Goal: Check status: Check status

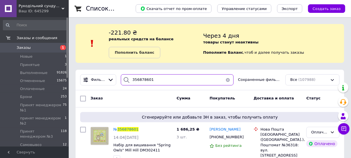
drag, startPoint x: 139, startPoint y: 79, endPoint x: 210, endPoint y: 85, distance: 70.7
click at [176, 84] on input "356878601" at bounding box center [177, 79] width 113 height 11
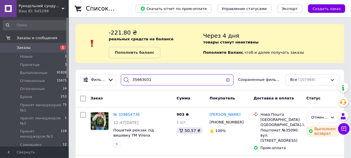
type input "356630311"
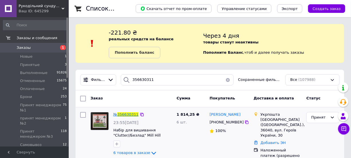
click at [131, 116] on span "356630311" at bounding box center [127, 115] width 21 height 4
click at [131, 116] on html "Рукодільний сундучок - ФОП [PERSON_NAME]" Ваш ID: 645299 Сайт Рукодільний сунду…" at bounding box center [175, 90] width 351 height 180
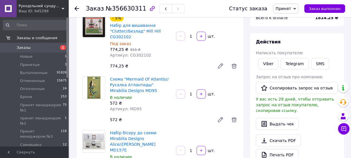
scroll to position [52, 0]
drag, startPoint x: 127, startPoint y: 102, endPoint x: 152, endPoint y: 99, distance: 25.4
click at [152, 99] on div "Схема "Mermaid Of Atlantis//Русалка Атлантиды" Mirabilia Designs MD95 В наличии…" at bounding box center [141, 94] width 66 height 38
click at [152, 100] on div "572 ₴" at bounding box center [141, 103] width 62 height 6
drag, startPoint x: 127, startPoint y: 104, endPoint x: 142, endPoint y: 103, distance: 15.0
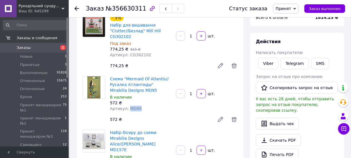
click at [142, 106] on div "Артикул: MD95" at bounding box center [141, 109] width 62 height 6
drag, startPoint x: 136, startPoint y: 103, endPoint x: 127, endPoint y: 103, distance: 9.8
click at [127, 107] on span "Артикул: MD95" at bounding box center [126, 109] width 32 height 5
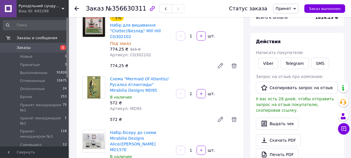
click at [136, 107] on div "Схема "Mermaid Of Atlantis//Русалка Атлантиды" Mirabilia Designs MD95 В наличии…" at bounding box center [141, 94] width 66 height 38
copy span "MD95"
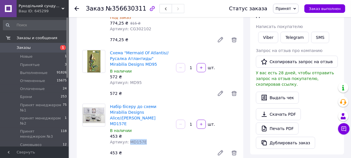
drag, startPoint x: 127, startPoint y: 126, endPoint x: 151, endPoint y: 125, distance: 23.8
click at [151, 139] on div "Артикул: MD157E" at bounding box center [141, 142] width 62 height 6
copy span "MD157E"
click at [77, 11] on div at bounding box center [76, 9] width 5 height 6
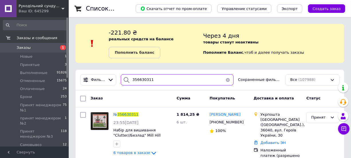
drag, startPoint x: 139, startPoint y: 81, endPoint x: 188, endPoint y: 82, distance: 49.5
click at [170, 81] on input "356630311" at bounding box center [177, 79] width 113 height 11
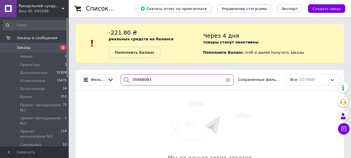
type input "356880930"
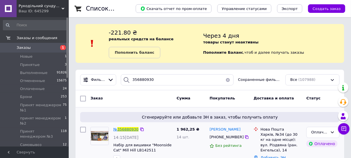
click at [136, 130] on span "356880930" at bounding box center [127, 129] width 21 height 4
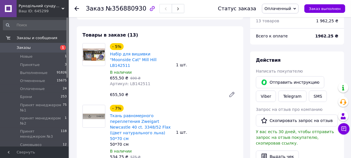
scroll to position [52, 0]
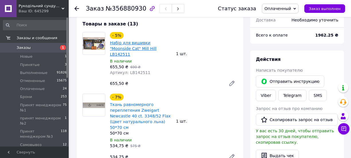
click at [132, 41] on link "Набір для вишивки "Moonside Cat" Mill Hill LB142511" at bounding box center [133, 49] width 47 height 16
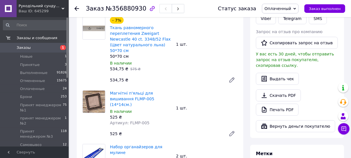
scroll to position [156, 0]
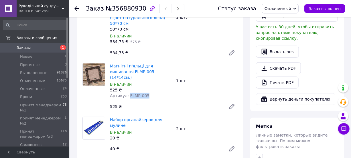
drag, startPoint x: 126, startPoint y: 77, endPoint x: 160, endPoint y: 78, distance: 33.5
click at [160, 93] on div "Артикул: FLMP-005" at bounding box center [141, 96] width 62 height 6
drag, startPoint x: 127, startPoint y: 77, endPoint x: 147, endPoint y: 78, distance: 19.2
click at [147, 93] on div "Артикул: FLMP-005" at bounding box center [141, 96] width 62 height 6
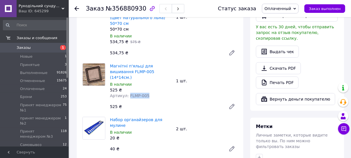
click at [147, 93] on div "Артикул: FLMP-005" at bounding box center [141, 96] width 62 height 6
drag, startPoint x: 126, startPoint y: 77, endPoint x: 146, endPoint y: 77, distance: 19.8
click at [146, 93] on div "Артикул: FLMP-005" at bounding box center [141, 96] width 62 height 6
drag, startPoint x: 144, startPoint y: 77, endPoint x: 127, endPoint y: 78, distance: 16.6
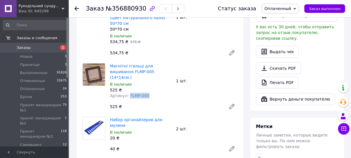
click at [127, 94] on span "Артикул: FLMP-005" at bounding box center [130, 96] width 40 height 5
drag, startPoint x: 127, startPoint y: 78, endPoint x: 144, endPoint y: 78, distance: 16.9
click at [144, 94] on span "Артикул: FLMP-005" at bounding box center [130, 96] width 40 height 5
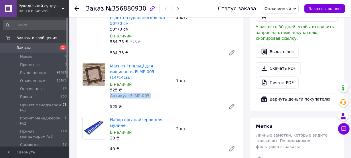
click at [144, 94] on span "Артикул: FLMP-005" at bounding box center [130, 96] width 40 height 5
drag, startPoint x: 127, startPoint y: 78, endPoint x: 147, endPoint y: 79, distance: 20.4
click at [147, 93] on div "Артикул: FLMP-005" at bounding box center [141, 96] width 62 height 6
drag, startPoint x: 146, startPoint y: 77, endPoint x: 128, endPoint y: 79, distance: 18.4
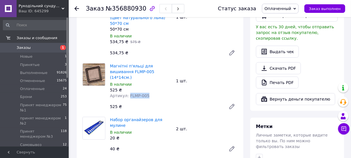
click at [128, 93] on div "Артикул: FLMP-005" at bounding box center [141, 96] width 62 height 6
click at [128, 94] on span "Артикул: FLMP-005" at bounding box center [130, 96] width 40 height 5
click at [76, 12] on div at bounding box center [79, 8] width 11 height 17
click at [76, 9] on icon at bounding box center [76, 8] width 5 height 5
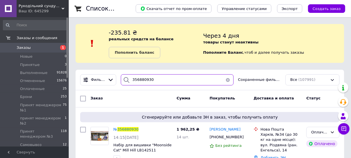
drag, startPoint x: 138, startPoint y: 80, endPoint x: 184, endPoint y: 86, distance: 46.2
click at [184, 86] on div "Фильтры 356880930 Сохраненные фильтры: Все (107991)" at bounding box center [210, 80] width 269 height 21
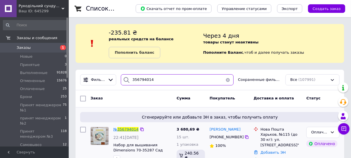
type input "356794014"
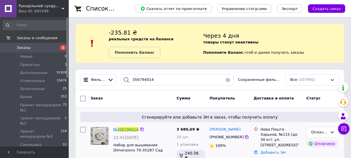
click at [122, 129] on span "356794014" at bounding box center [127, 129] width 21 height 4
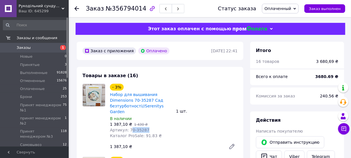
drag, startPoint x: 128, startPoint y: 123, endPoint x: 151, endPoint y: 126, distance: 23.1
click at [151, 127] on div "Артикул: 70-35287" at bounding box center [141, 130] width 62 height 6
drag, startPoint x: 132, startPoint y: 125, endPoint x: 150, endPoint y: 125, distance: 17.8
click at [150, 127] on div "Артикул: 70-35287" at bounding box center [141, 130] width 62 height 6
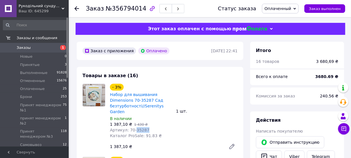
click at [150, 127] on div "Артикул: 70-35287" at bounding box center [141, 130] width 62 height 6
drag, startPoint x: 133, startPoint y: 123, endPoint x: 145, endPoint y: 124, distance: 12.6
click at [145, 127] on div "Артикул: 70-35287" at bounding box center [141, 130] width 62 height 6
drag, startPoint x: 145, startPoint y: 123, endPoint x: 133, endPoint y: 123, distance: 12.0
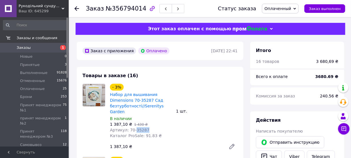
click at [133, 127] on div "Артикул: 70-35287" at bounding box center [141, 130] width 62 height 6
click at [133, 128] on span "Артикул: 70-35287" at bounding box center [130, 130] width 40 height 5
drag, startPoint x: 133, startPoint y: 123, endPoint x: 149, endPoint y: 123, distance: 16.0
click at [149, 127] on div "Артикул: 70-35287" at bounding box center [141, 130] width 62 height 6
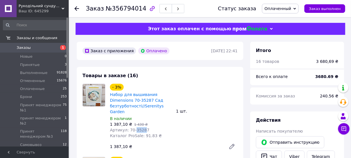
drag, startPoint x: 142, startPoint y: 125, endPoint x: 132, endPoint y: 125, distance: 9.7
click at [132, 128] on span "Артикул: 70-35287" at bounding box center [130, 130] width 40 height 5
click at [147, 127] on div "Артикул: 70-35287" at bounding box center [141, 130] width 62 height 6
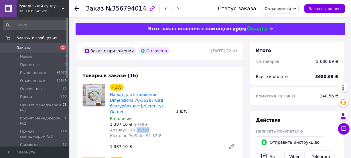
drag, startPoint x: 133, startPoint y: 125, endPoint x: 148, endPoint y: 125, distance: 14.6
click at [148, 127] on div "Артикул: 70-35287" at bounding box center [141, 130] width 62 height 6
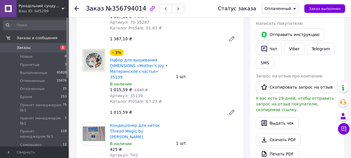
scroll to position [130, 0]
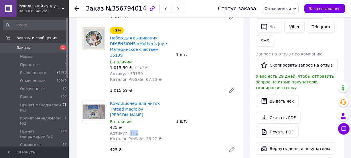
drag, startPoint x: 128, startPoint y: 114, endPoint x: 143, endPoint y: 114, distance: 15.7
click at [143, 131] on div "Артикул: TH1" at bounding box center [141, 134] width 62 height 6
drag, startPoint x: 127, startPoint y: 114, endPoint x: 139, endPoint y: 114, distance: 12.3
click at [139, 131] on div "Артикул: TH1" at bounding box center [141, 134] width 62 height 6
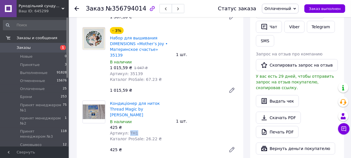
copy span "TH1"
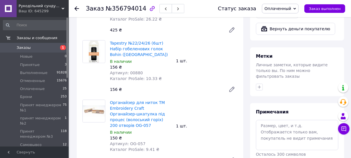
scroll to position [260, 0]
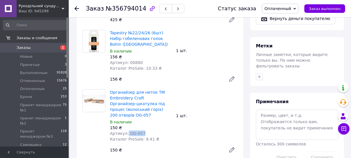
drag, startPoint x: 126, startPoint y: 111, endPoint x: 146, endPoint y: 111, distance: 19.8
click at [146, 131] on div "Артикул: OG-057" at bounding box center [141, 134] width 62 height 6
copy span "OG-057"
click at [72, 8] on div "Заказ №356794014 Статус заказа Оплаченный Принят Выполнен Отменен Брони Принят …" at bounding box center [210, 8] width 282 height 17
click at [75, 9] on icon at bounding box center [76, 8] width 5 height 5
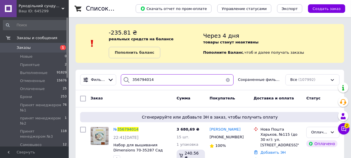
drag, startPoint x: 140, startPoint y: 80, endPoint x: 218, endPoint y: 84, distance: 78.3
click at [218, 84] on input "356794014" at bounding box center [177, 79] width 113 height 11
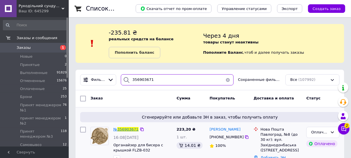
type input "356903671"
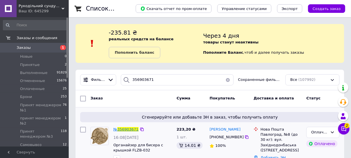
click at [127, 131] on span "356903671" at bounding box center [127, 129] width 21 height 4
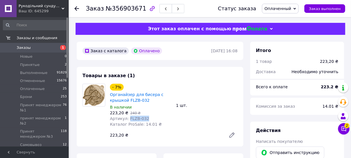
drag, startPoint x: 127, startPoint y: 119, endPoint x: 146, endPoint y: 117, distance: 18.6
click at [146, 117] on div "Артикул: FLZB-032" at bounding box center [141, 119] width 62 height 6
drag, startPoint x: 127, startPoint y: 119, endPoint x: 154, endPoint y: 119, distance: 27.8
click at [154, 119] on div "Артикул: FLZB-032" at bounding box center [141, 119] width 62 height 6
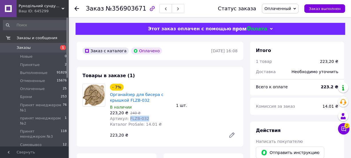
copy span "FLZB-032"
click at [77, 7] on use at bounding box center [76, 8] width 5 height 5
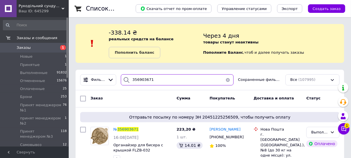
drag, startPoint x: 140, startPoint y: 80, endPoint x: 189, endPoint y: 88, distance: 49.1
click at [189, 88] on div "Фильтры 356903671 Сохраненные фильтры: Все (107995)" at bounding box center [210, 80] width 269 height 21
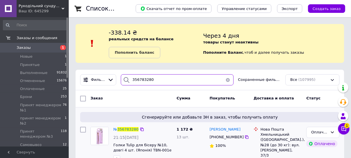
type input "356783280"
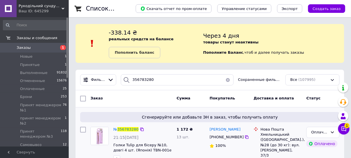
click at [117, 132] on div "№ 356783280" at bounding box center [126, 130] width 26 height 7
click at [122, 131] on span "356783280" at bounding box center [127, 129] width 21 height 4
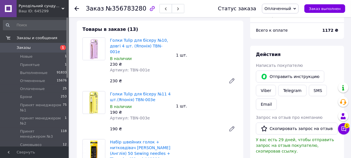
scroll to position [52, 0]
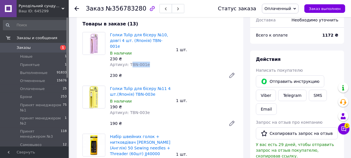
drag, startPoint x: 128, startPoint y: 56, endPoint x: 161, endPoint y: 56, distance: 32.6
click at [161, 62] on div "Артикул: TBN-001e" at bounding box center [141, 65] width 62 height 6
drag, startPoint x: 146, startPoint y: 65, endPoint x: 131, endPoint y: 60, distance: 15.9
click at [145, 65] on div "Голки Tulip для бісеру №10, довгі 4 шт. (Японія) TBN-001e В наличии 230 ₴ Артик…" at bounding box center [174, 57] width 132 height 52
drag, startPoint x: 127, startPoint y: 59, endPoint x: 165, endPoint y: 59, distance: 38.4
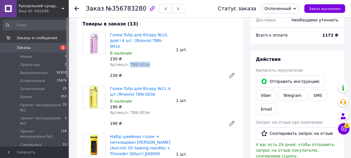
click at [165, 62] on div "Артикул: TBN-001e" at bounding box center [141, 65] width 62 height 6
copy span "TBN-001e"
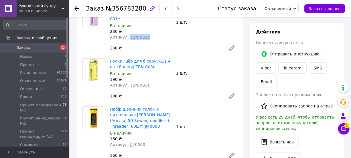
scroll to position [130, 0]
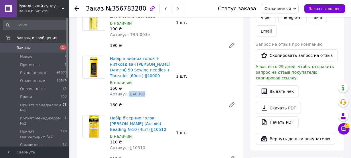
drag, startPoint x: 126, startPoint y: 88, endPoint x: 152, endPoint y: 86, distance: 26.4
click at [152, 91] on div "Артикул: JJ40000" at bounding box center [141, 94] width 62 height 6
copy span "JJ40000"
click at [137, 116] on link "Набір бісерних голок [PERSON_NAME] (Англія) Beading №10 (4шт) JJ10510" at bounding box center [138, 124] width 56 height 16
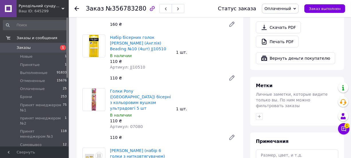
scroll to position [208, 0]
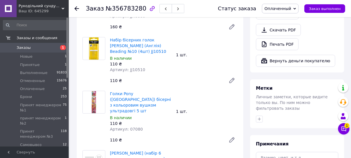
drag, startPoint x: 127, startPoint y: 117, endPoint x: 152, endPoint y: 117, distance: 25.2
click at [129, 127] on span "Артикул: 07080" at bounding box center [126, 129] width 33 height 5
click at [152, 127] on div "Артикул: 07080" at bounding box center [141, 130] width 62 height 6
drag, startPoint x: 125, startPoint y: 117, endPoint x: 142, endPoint y: 118, distance: 16.6
click at [142, 127] on div "Артикул: 07080" at bounding box center [141, 130] width 62 height 6
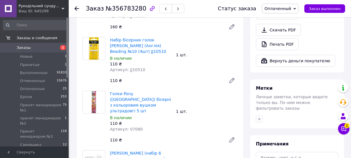
click at [131, 124] on div "Голки Pony (Індія) бісерні з кольоровим вушком ультрадовгі 5 шт В наличии 110 ₴…" at bounding box center [174, 118] width 132 height 57
drag, startPoint x: 127, startPoint y: 118, endPoint x: 143, endPoint y: 117, distance: 16.9
click at [143, 127] on div "Артикул: 07080" at bounding box center [141, 130] width 62 height 6
copy span "07080"
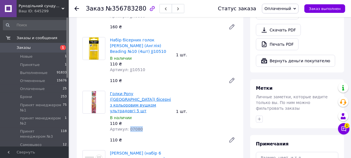
click at [133, 95] on link "Голки Pony ([GEOGRAPHIC_DATA]) бісерні з кольоровим вушком ультрадовгі 5 шт" at bounding box center [140, 103] width 61 height 22
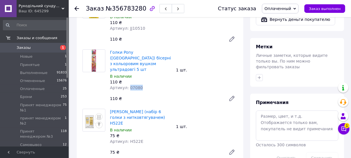
scroll to position [286, 0]
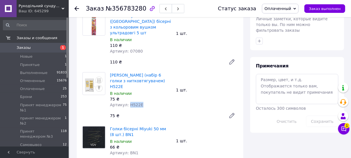
drag, startPoint x: 127, startPoint y: 87, endPoint x: 150, endPoint y: 87, distance: 23.8
click at [153, 102] on div "Артикул: H522E" at bounding box center [141, 105] width 62 height 6
copy span "H522E"
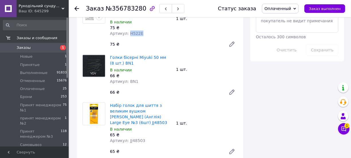
scroll to position [364, 0]
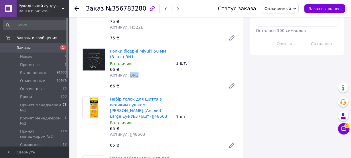
drag, startPoint x: 127, startPoint y: 58, endPoint x: 135, endPoint y: 58, distance: 8.3
click at [135, 72] on div "Артикул: BN1" at bounding box center [141, 75] width 62 height 6
drag, startPoint x: 128, startPoint y: 58, endPoint x: 140, endPoint y: 57, distance: 12.1
click at [140, 72] on div "Артикул: BN1" at bounding box center [141, 75] width 62 height 6
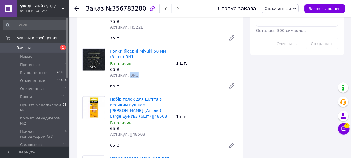
copy span "BN1"
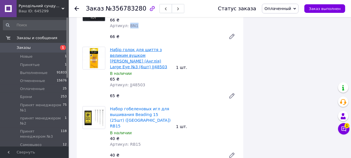
scroll to position [416, 0]
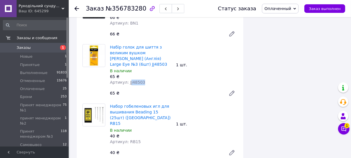
drag, startPoint x: 128, startPoint y: 60, endPoint x: 149, endPoint y: 60, distance: 21.5
click at [149, 80] on div "Артикул: JJ48503" at bounding box center [141, 83] width 62 height 6
click at [145, 45] on link "Набір голок для шиття з великим вушком [PERSON_NAME] (Англія) Large Eye №3 (6шт…" at bounding box center [138, 56] width 57 height 22
drag, startPoint x: 127, startPoint y: 115, endPoint x: 149, endPoint y: 113, distance: 22.4
click at [149, 139] on div "Артикул: RB15" at bounding box center [141, 142] width 62 height 6
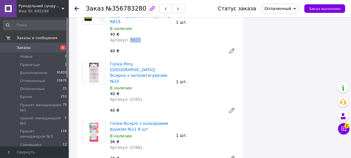
scroll to position [521, 0]
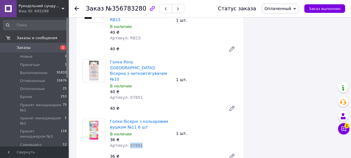
drag, startPoint x: 127, startPoint y: 105, endPoint x: 137, endPoint y: 105, distance: 9.7
click at [137, 143] on span "Артикул: 07881" at bounding box center [126, 145] width 33 height 5
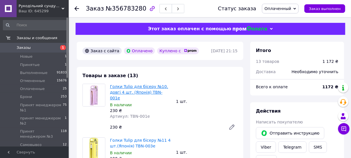
click at [138, 92] on link "Голки Tulip для бісеру №10, довгі 4 шт. (Японія) TBN-001e" at bounding box center [139, 92] width 58 height 16
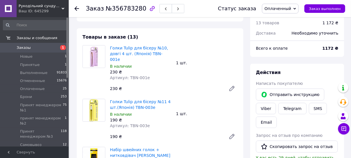
scroll to position [52, 0]
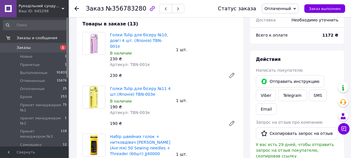
click at [233, 121] on icon at bounding box center [232, 123] width 5 height 5
click at [77, 9] on icon at bounding box center [76, 8] width 5 height 5
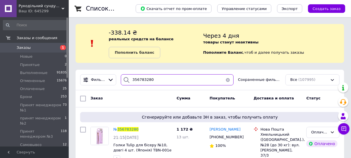
click at [137, 78] on input "356783280" at bounding box center [177, 79] width 113 height 11
drag, startPoint x: 137, startPoint y: 78, endPoint x: 194, endPoint y: 89, distance: 57.9
click at [158, 84] on input "356783280" at bounding box center [177, 79] width 113 height 11
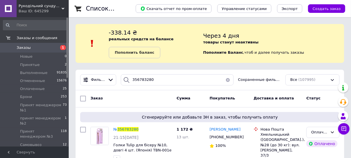
click at [189, 89] on div "Фильтры 356783280 Сохраненные фильтры: Все (107995)" at bounding box center [210, 80] width 269 height 21
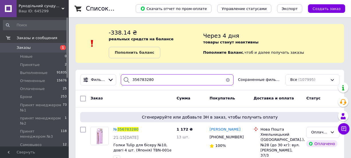
click at [139, 78] on input "356783280" at bounding box center [177, 79] width 113 height 11
drag, startPoint x: 139, startPoint y: 78, endPoint x: 157, endPoint y: 78, distance: 18.0
click at [157, 78] on input "356783280" at bounding box center [177, 79] width 113 height 11
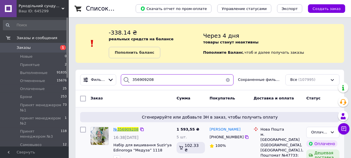
type input "356909208"
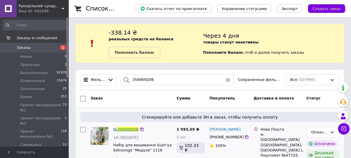
click at [124, 130] on span "356909208" at bounding box center [127, 129] width 21 height 4
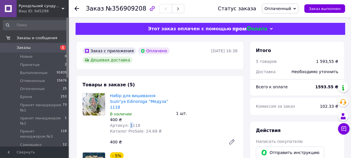
click at [128, 123] on span "Артикул: 1118" at bounding box center [125, 125] width 30 height 5
click at [140, 123] on div "Артикул: 1118" at bounding box center [141, 126] width 62 height 6
click at [127, 123] on span "Артикул: 1118" at bounding box center [125, 125] width 30 height 5
drag, startPoint x: 127, startPoint y: 120, endPoint x: 143, endPoint y: 120, distance: 16.0
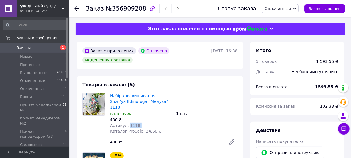
click at [143, 123] on div "Артикул: 1118" at bounding box center [141, 126] width 62 height 6
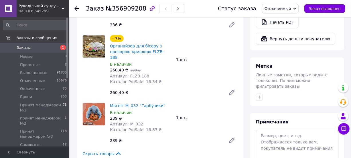
scroll to position [260, 0]
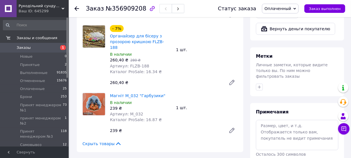
drag, startPoint x: 128, startPoint y: 90, endPoint x: 140, endPoint y: 89, distance: 12.0
click at [131, 112] on span "Артикул: М_032" at bounding box center [126, 114] width 33 height 5
click at [140, 111] on div "Артикул: М_032" at bounding box center [141, 114] width 62 height 6
drag, startPoint x: 127, startPoint y: 90, endPoint x: 143, endPoint y: 89, distance: 15.8
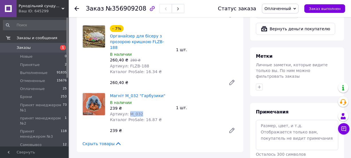
click at [143, 111] on div "Артикул: М_032" at bounding box center [141, 114] width 62 height 6
drag, startPoint x: 127, startPoint y: 90, endPoint x: 142, endPoint y: 90, distance: 14.9
click at [142, 111] on div "Артикул: М_032" at bounding box center [141, 114] width 62 height 6
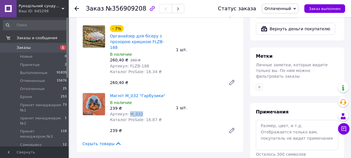
drag, startPoint x: 127, startPoint y: 90, endPoint x: 146, endPoint y: 89, distance: 18.9
click at [146, 111] on div "Артикул: М_032" at bounding box center [141, 114] width 62 height 6
drag, startPoint x: 137, startPoint y: 73, endPoint x: 157, endPoint y: 73, distance: 20.3
click at [157, 94] on link "Магніт М_032 "Гарбузики"" at bounding box center [138, 96] width 56 height 5
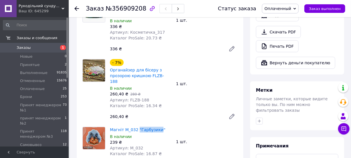
scroll to position [208, 0]
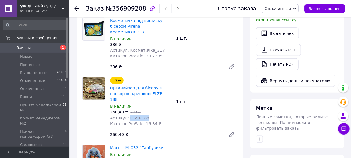
drag, startPoint x: 126, startPoint y: 94, endPoint x: 147, endPoint y: 92, distance: 21.3
click at [147, 115] on div "Артикул: FLZB-188" at bounding box center [141, 118] width 62 height 6
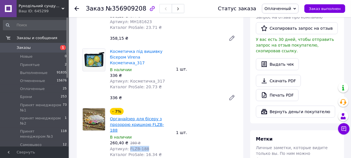
scroll to position [156, 0]
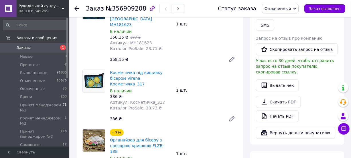
click at [127, 100] on span "Артикул: Косметичка_317" at bounding box center [137, 102] width 55 height 5
drag, startPoint x: 127, startPoint y: 84, endPoint x: 170, endPoint y: 87, distance: 43.6
click at [169, 100] on div "Артикул: Косметичка_317" at bounding box center [141, 103] width 62 height 6
click at [170, 100] on div "Артикул: Косметичка_317" at bounding box center [141, 103] width 62 height 6
drag, startPoint x: 127, startPoint y: 85, endPoint x: 169, endPoint y: 85, distance: 42.4
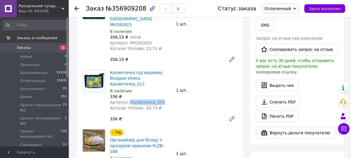
click at [169, 100] on div "Артикул: Косметичка_317" at bounding box center [141, 103] width 62 height 6
click at [75, 6] on div at bounding box center [76, 9] width 5 height 6
